Goal: Task Accomplishment & Management: Use online tool/utility

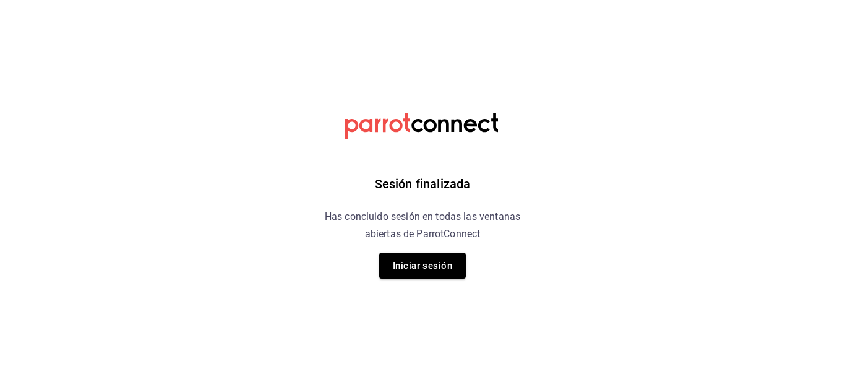
click at [412, 280] on div "Sesión finalizada Has concluido sesión en todas las ventanas abiertas de Parrot…" at bounding box center [423, 196] width 313 height 392
click at [411, 274] on button "Iniciar sesión" at bounding box center [422, 265] width 87 height 26
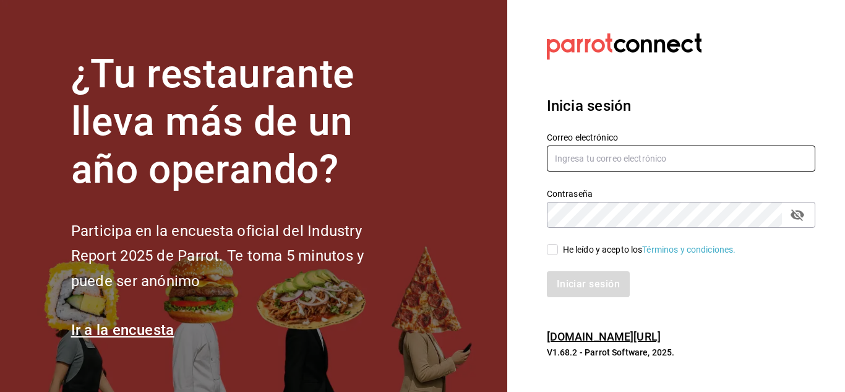
type input "Aranza@sanjuangrill.com"
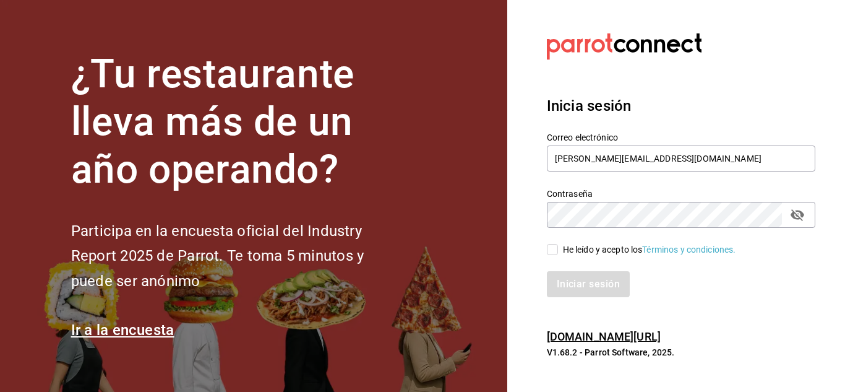
click at [556, 241] on div "He leído y acepto los Términos y condiciones." at bounding box center [673, 242] width 283 height 28
click at [558, 244] on input "He leído y acepto los Términos y condiciones." at bounding box center [552, 249] width 11 height 11
checkbox input "true"
click at [570, 291] on button "Iniciar sesión" at bounding box center [589, 284] width 84 height 26
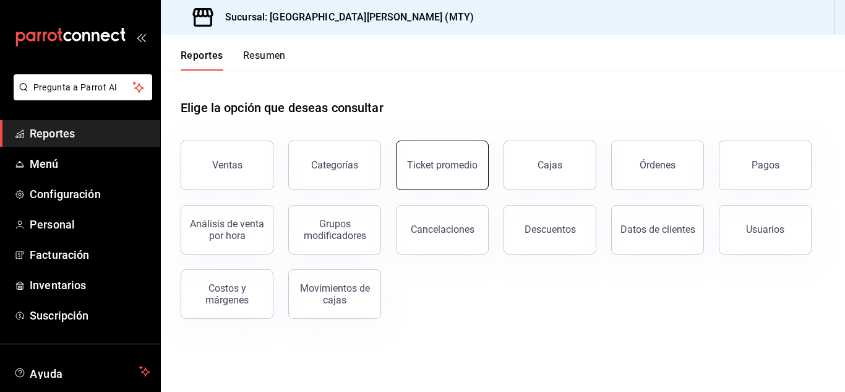
click at [449, 180] on button "Ticket promedio" at bounding box center [442, 165] width 93 height 50
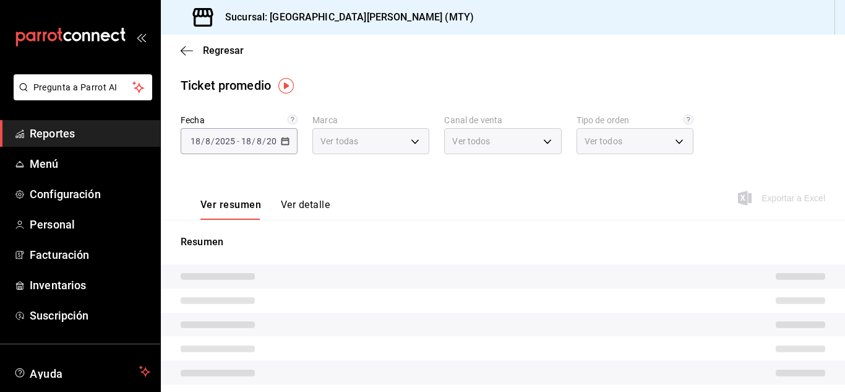
type input "993182a7-2c84-4ec8-9ef4-4438dae30c02"
type input "PARROT,UBER_EATS,RAPPI,DIDI_FOOD,ONLINE"
type input "96359a79-f33f-45b3-934b-2867b65d345c,c6fcd88e-9977-4e7e-951e-e2b9f3ed99d5,482ce…"
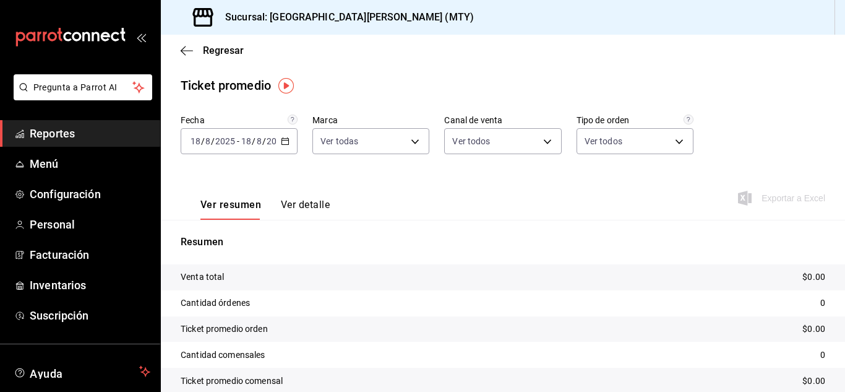
click at [281, 142] on icon "button" at bounding box center [285, 141] width 9 height 9
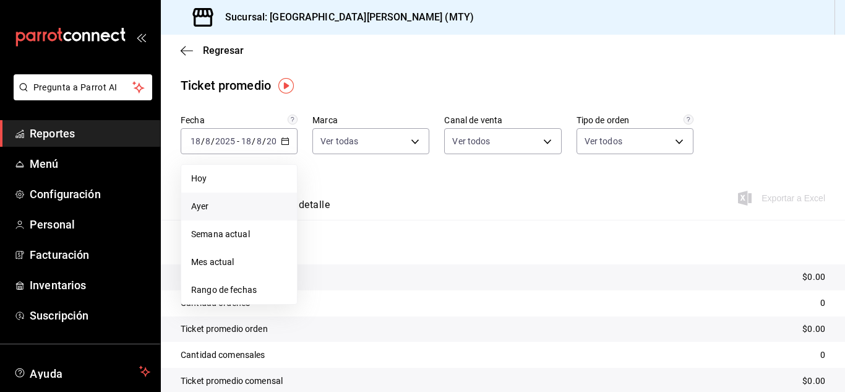
click at [205, 203] on span "Ayer" at bounding box center [239, 206] width 96 height 13
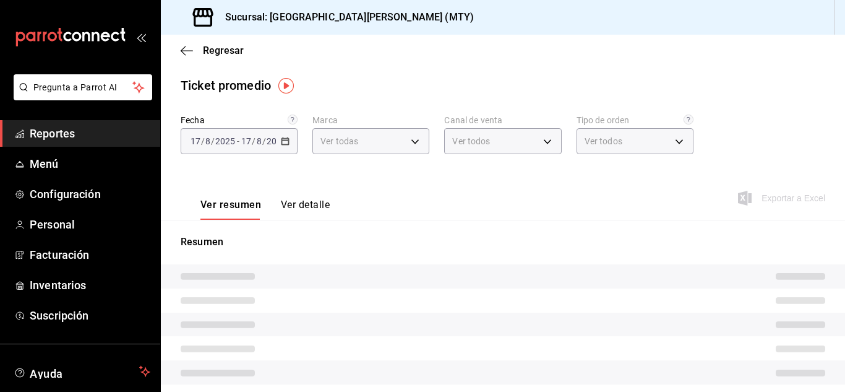
click at [300, 204] on button "Ver detalle" at bounding box center [305, 209] width 49 height 21
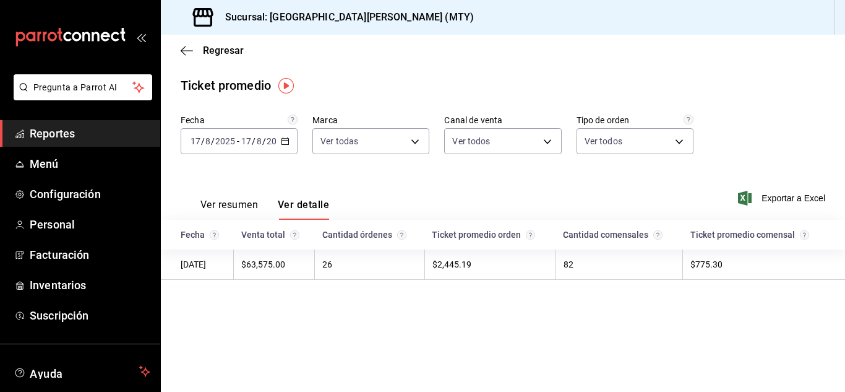
click at [291, 144] on div "[DATE] [DATE] - [DATE] [DATE]" at bounding box center [239, 141] width 117 height 26
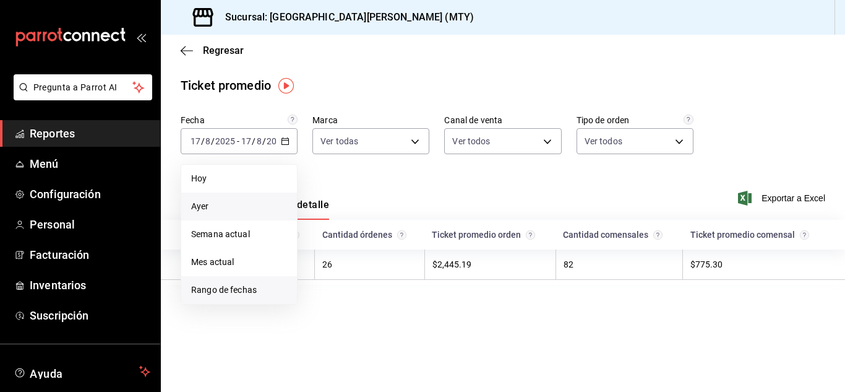
click at [246, 288] on span "Rango de fechas" at bounding box center [239, 289] width 96 height 13
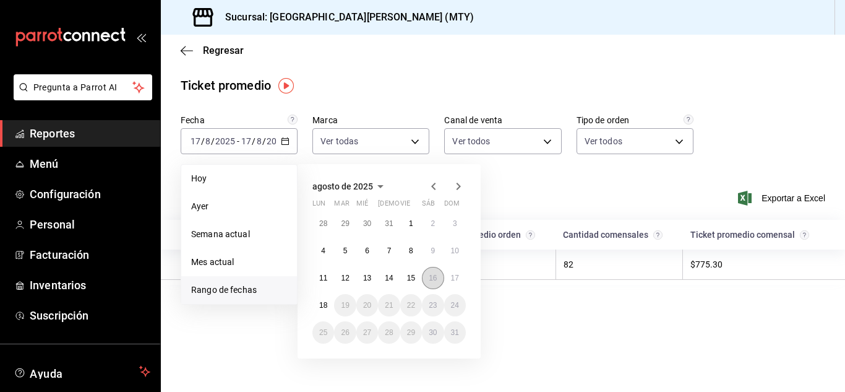
click at [428, 275] on button "16" at bounding box center [433, 278] width 22 height 22
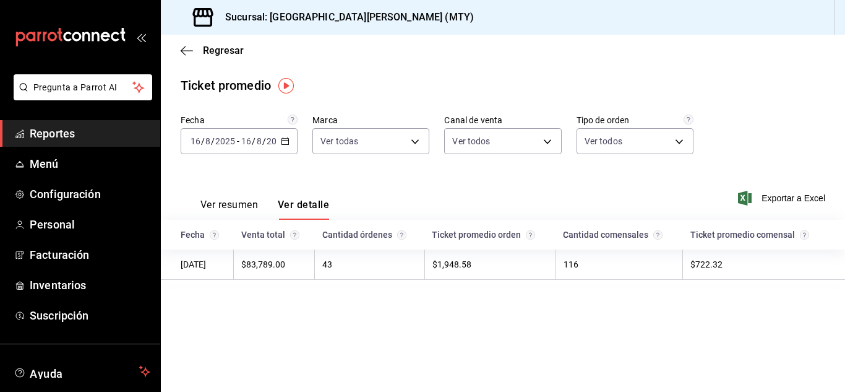
click at [285, 145] on \(Stroke\) "button" at bounding box center [285, 141] width 7 height 7
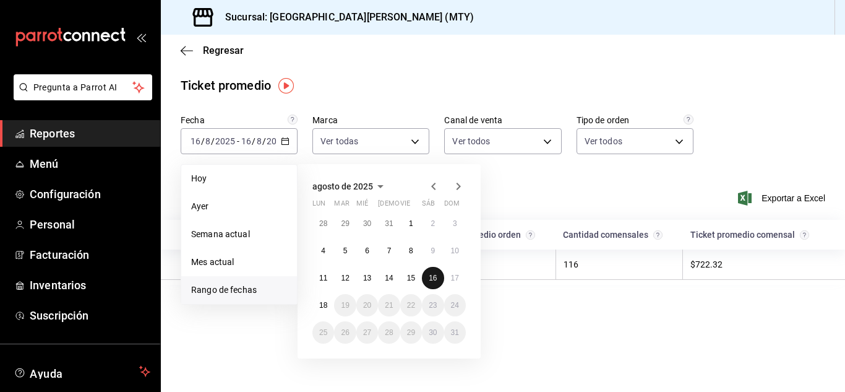
click at [431, 283] on button "16" at bounding box center [433, 278] width 22 height 22
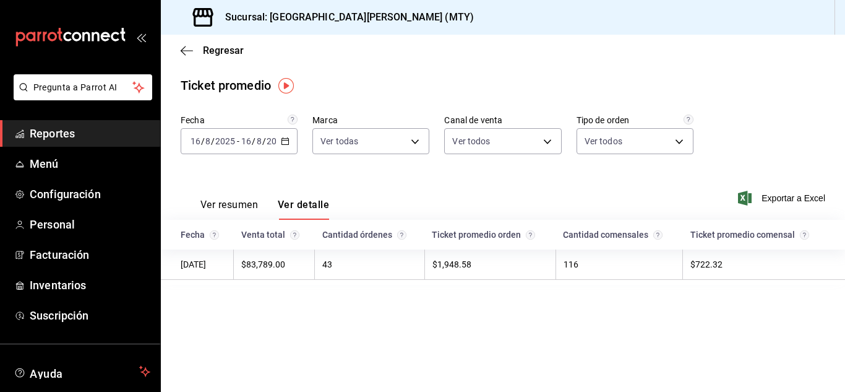
click at [285, 141] on icon "button" at bounding box center [285, 141] width 9 height 9
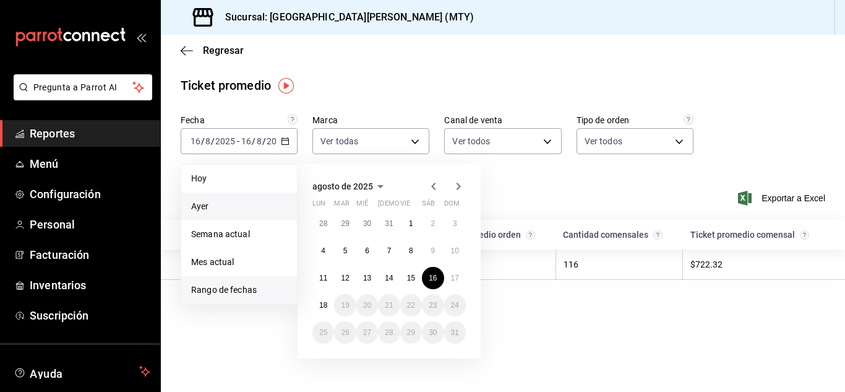
click at [215, 200] on span "Ayer" at bounding box center [239, 206] width 96 height 13
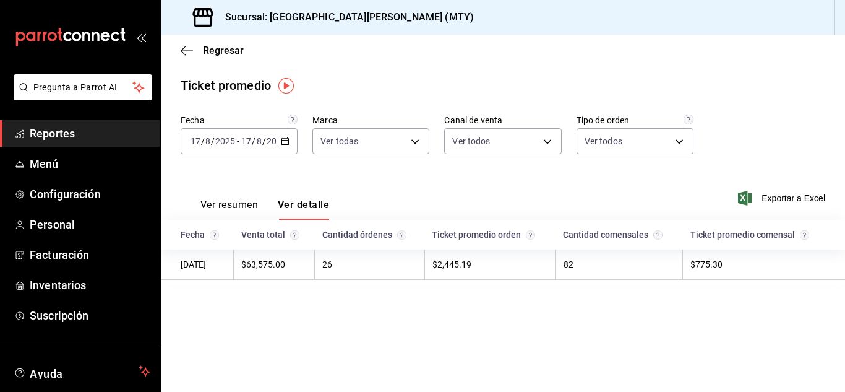
click at [280, 136] on div "[DATE] [DATE] - [DATE] [DATE]" at bounding box center [239, 141] width 117 height 26
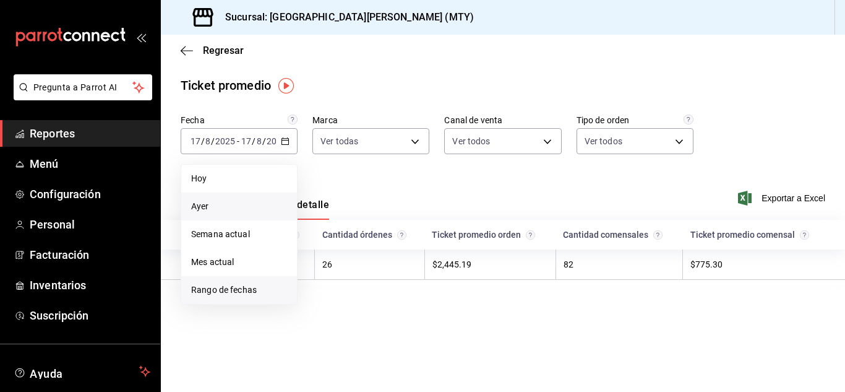
click at [238, 290] on span "Rango de fechas" at bounding box center [239, 289] width 96 height 13
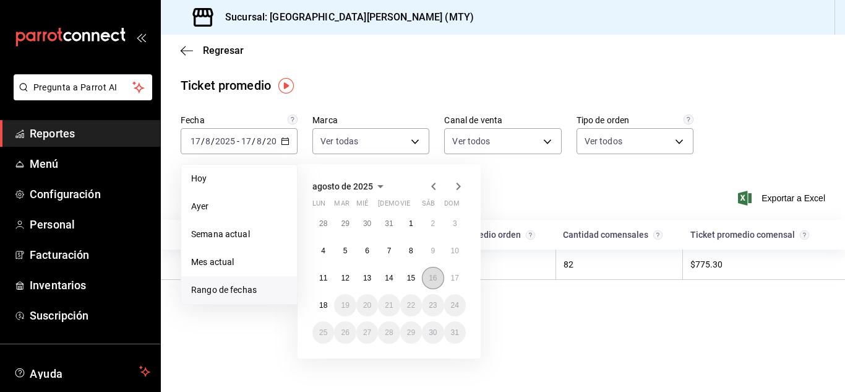
click at [428, 282] on button "16" at bounding box center [433, 278] width 22 height 22
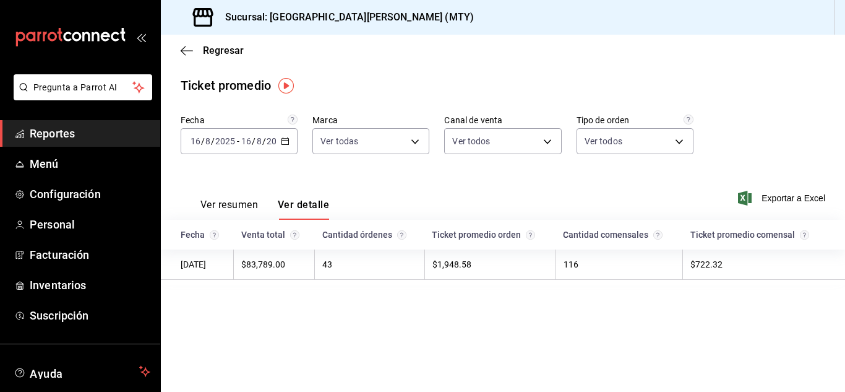
click at [486, 299] on div "Fecha [DATE] [DATE] - [DATE] [DATE] Marca Ver todas 993182a7-2c84-4ec8-9ef4-443…" at bounding box center [503, 209] width 684 height 190
click at [287, 145] on \(Stroke\) "button" at bounding box center [285, 141] width 7 height 7
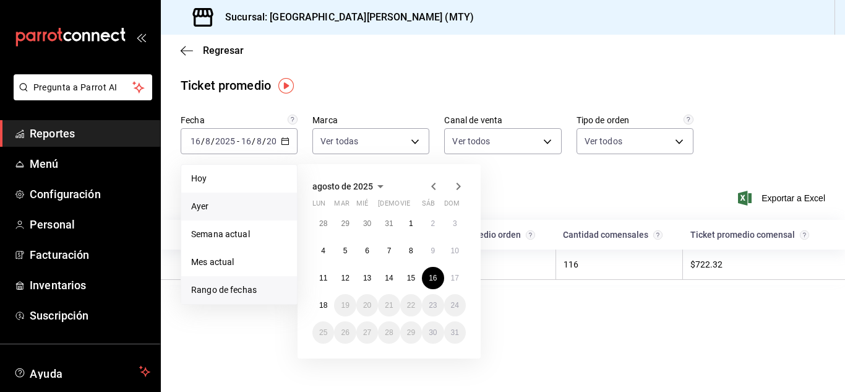
click at [237, 208] on span "Ayer" at bounding box center [239, 206] width 96 height 13
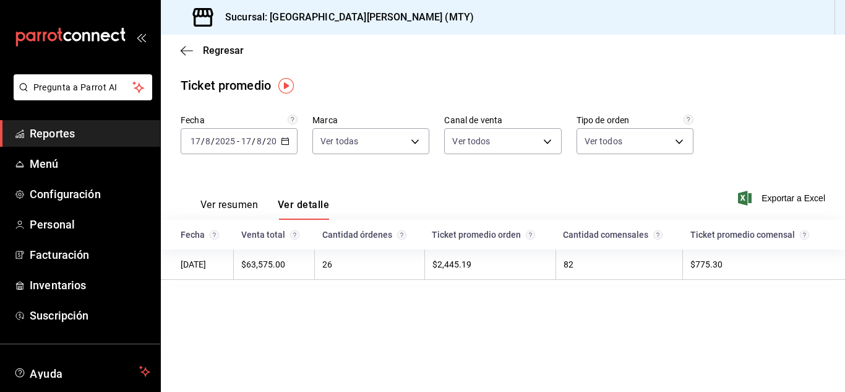
click at [563, 319] on main "Regresar Ticket promedio Fecha [DATE] [DATE] - [DATE] [DATE] Marca Ver todas 99…" at bounding box center [503, 213] width 684 height 357
